Goal: Information Seeking & Learning: Learn about a topic

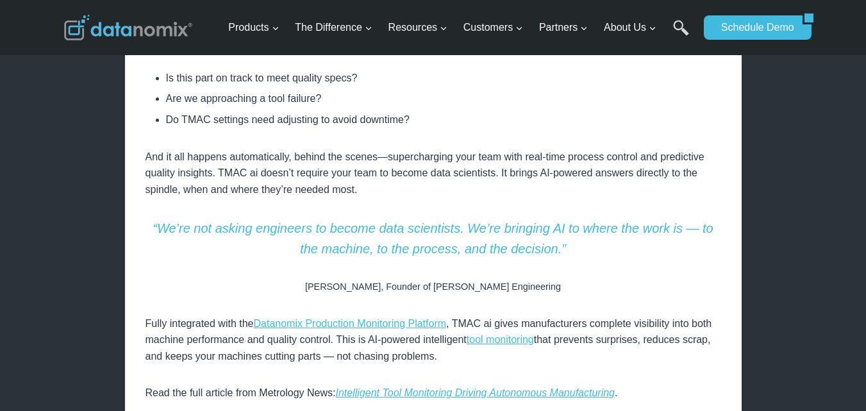
scroll to position [776, 0]
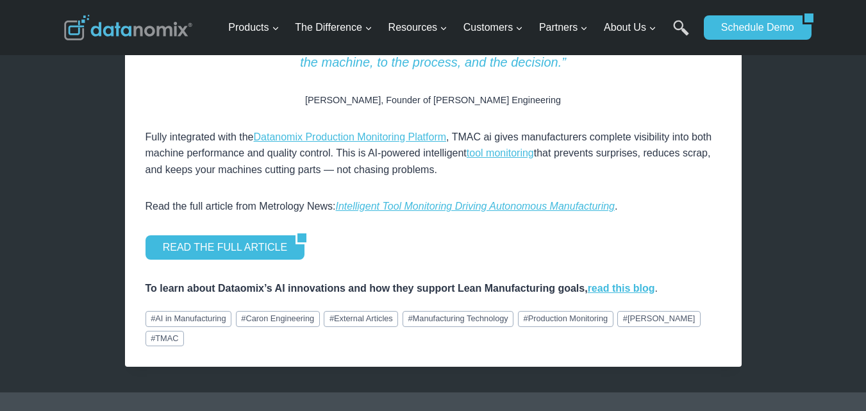
click at [176, 320] on link "# AI in Manufacturing" at bounding box center [189, 318] width 87 height 15
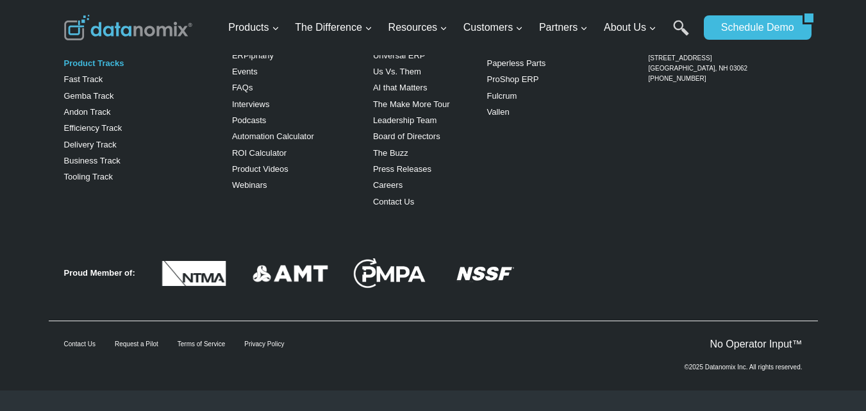
scroll to position [539, 0]
